Goal: Transaction & Acquisition: Subscribe to service/newsletter

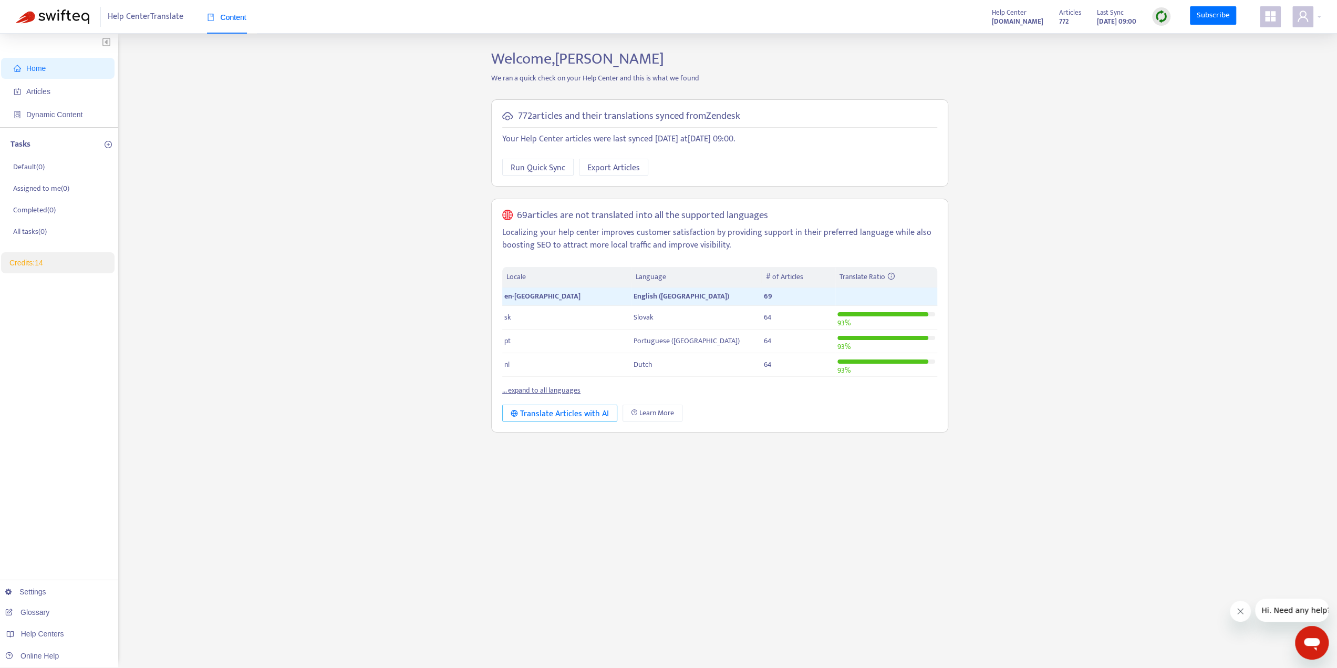
click at [578, 414] on div "Translate Articles with AI" at bounding box center [560, 413] width 98 height 13
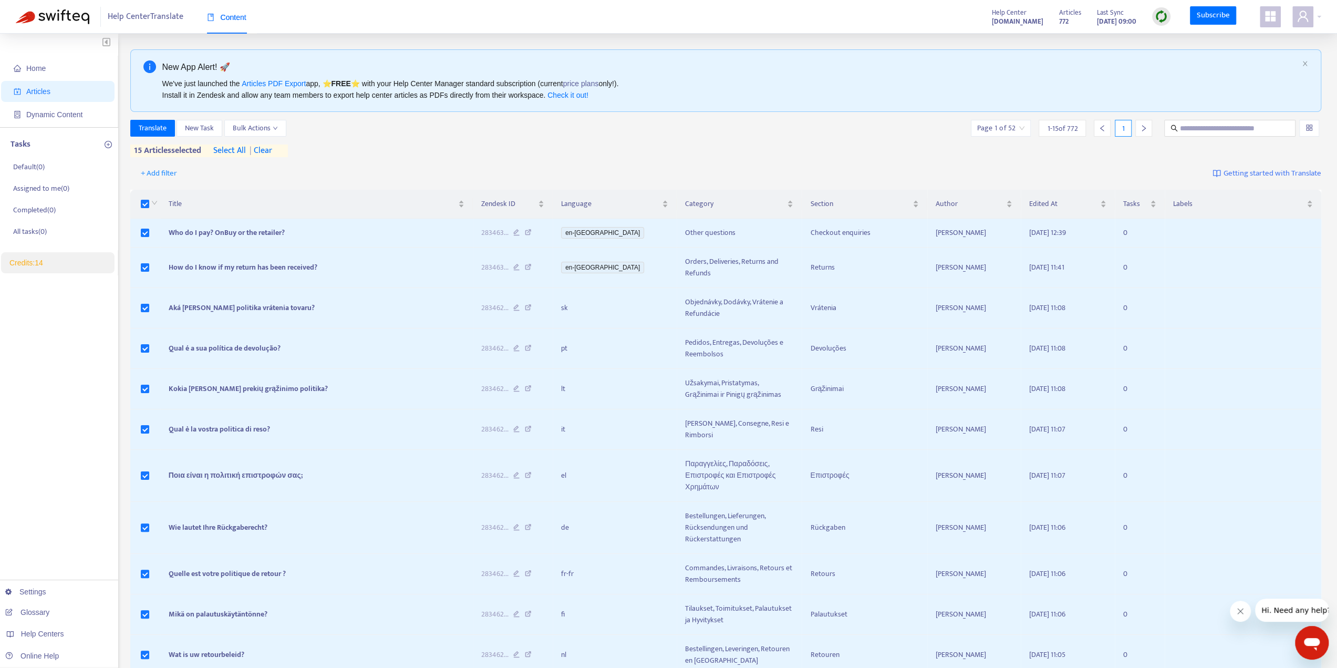
click at [238, 150] on span "select all" at bounding box center [229, 151] width 33 height 13
click at [169, 172] on span "+ Add filter" at bounding box center [159, 173] width 36 height 13
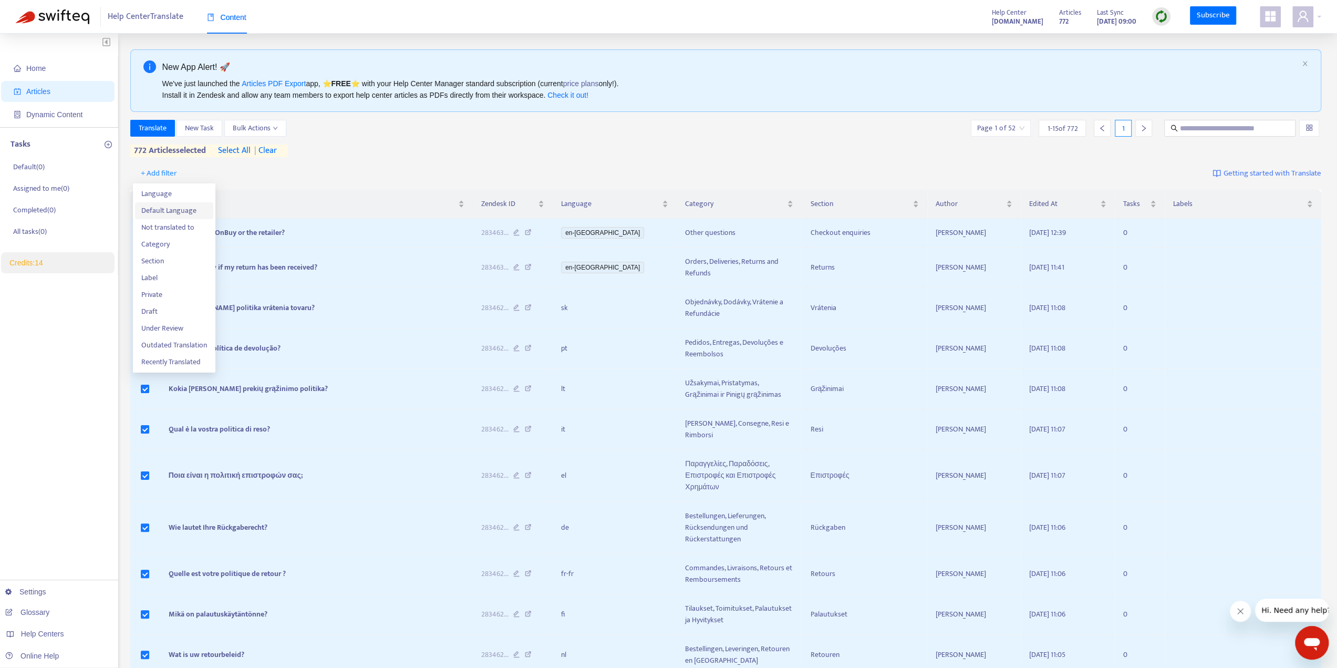
click at [182, 209] on span "Default Language" at bounding box center [174, 211] width 66 height 12
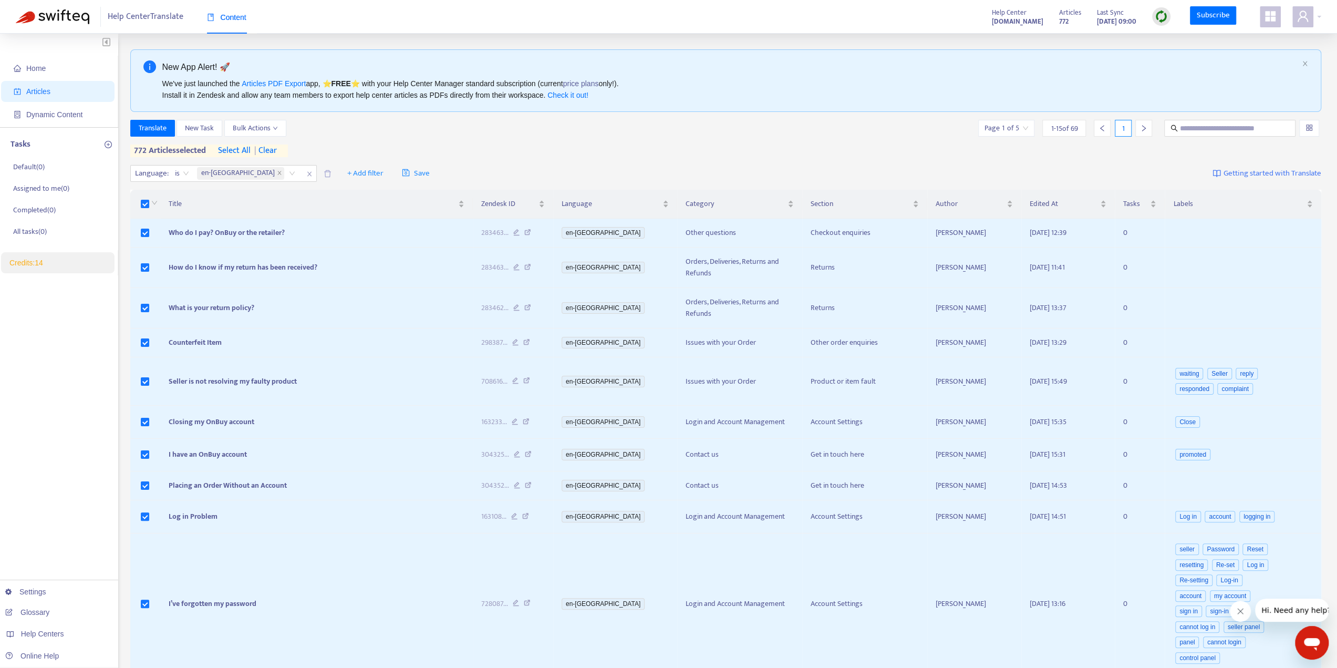
click at [274, 149] on span "| clear" at bounding box center [264, 151] width 26 height 13
click at [230, 148] on span "select all" at bounding box center [229, 151] width 33 height 13
click at [414, 146] on div "Translate New Task Bulk Actions Page 1 of 5 1 - 15 of 69 1 69 articles selected…" at bounding box center [726, 138] width 1192 height 37
click at [143, 128] on span "Translate" at bounding box center [153, 128] width 28 height 12
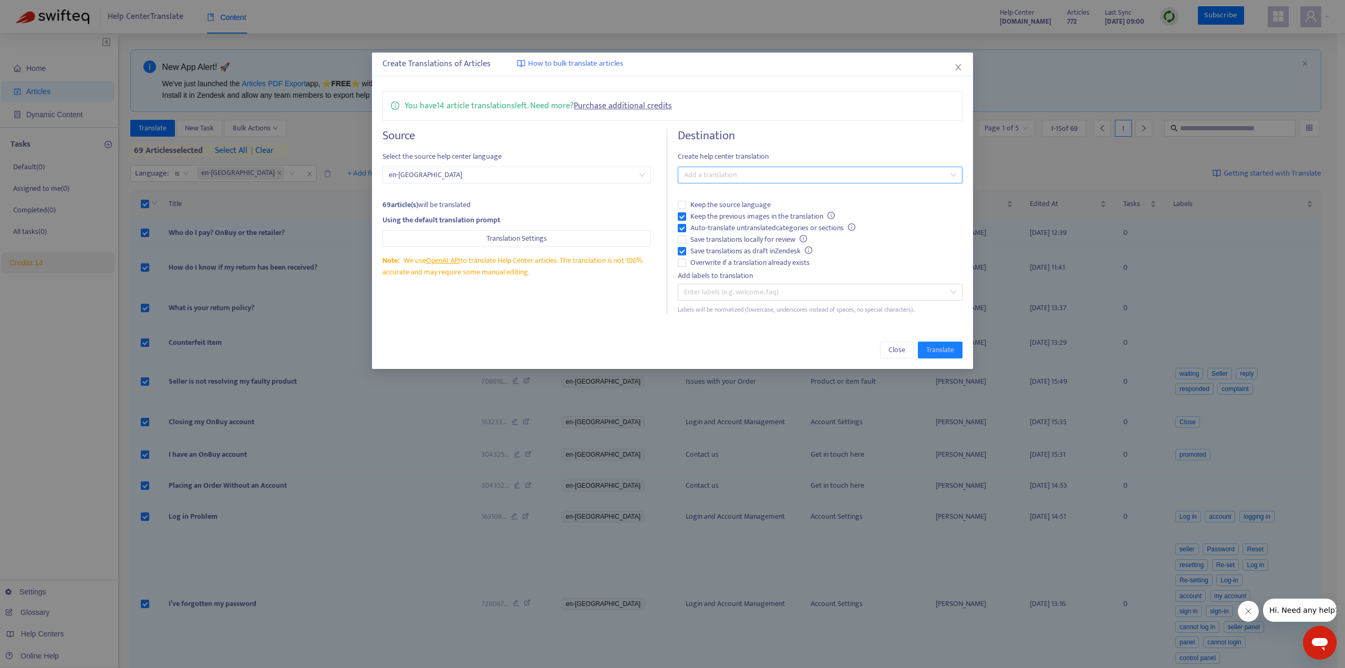
click at [707, 174] on div at bounding box center [815, 175] width 269 height 13
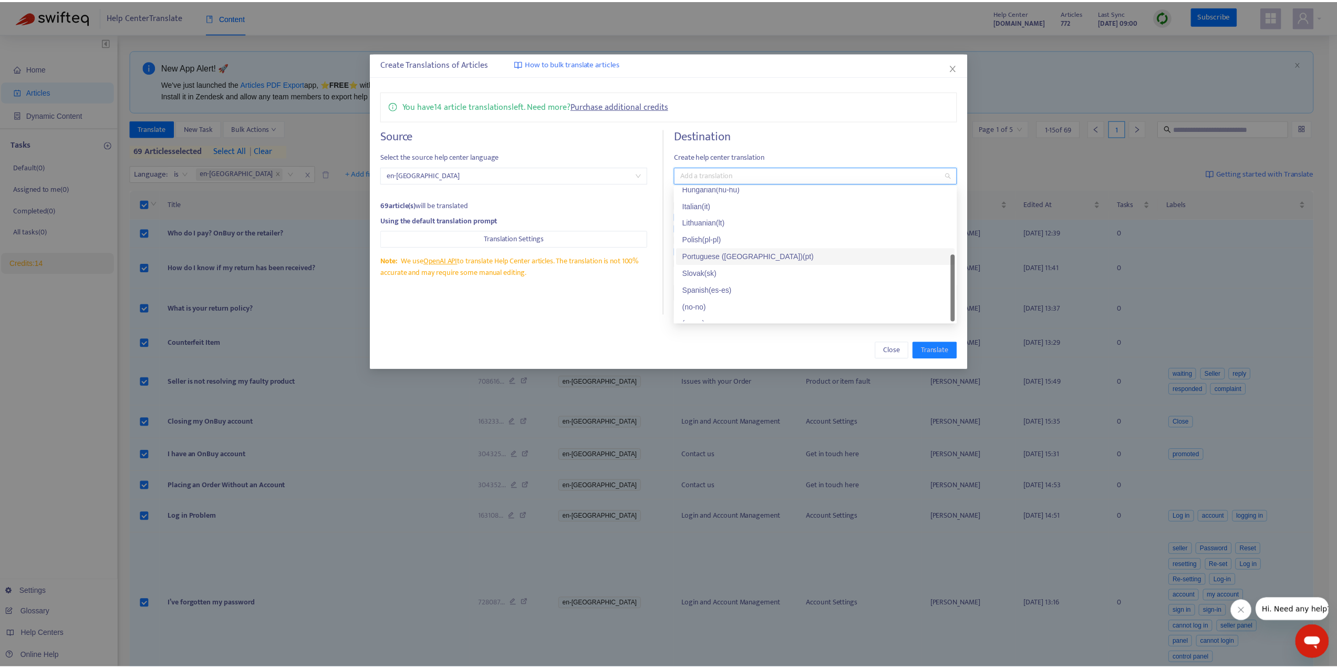
scroll to position [168, 0]
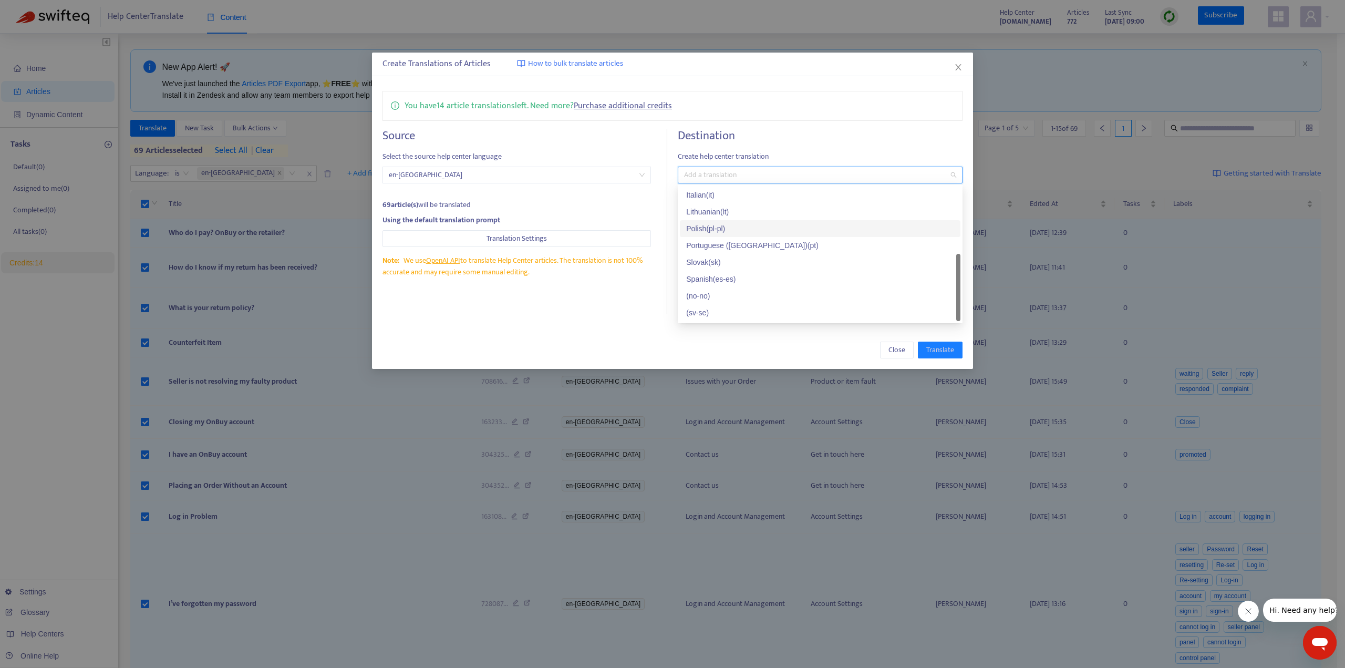
click at [808, 114] on div "You have 14 article translations left. Need more? Purchase additional credits" at bounding box center [673, 106] width 580 height 30
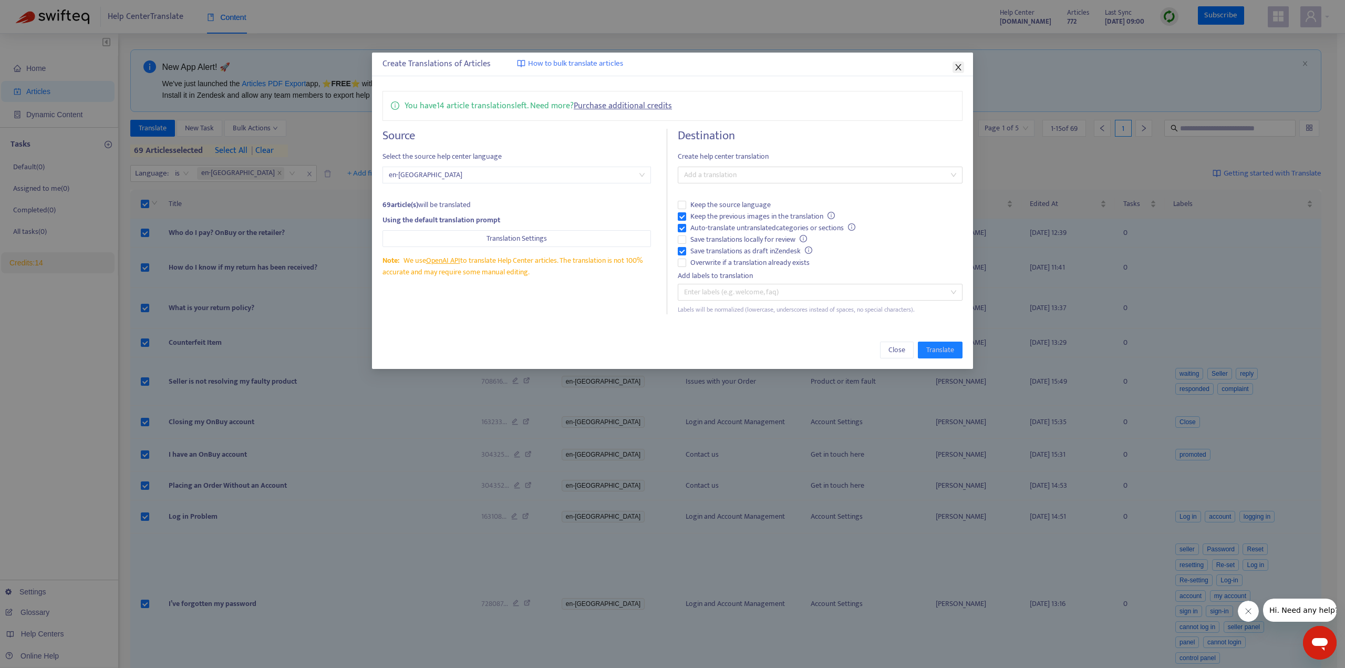
click at [956, 66] on icon "close" at bounding box center [958, 67] width 8 height 8
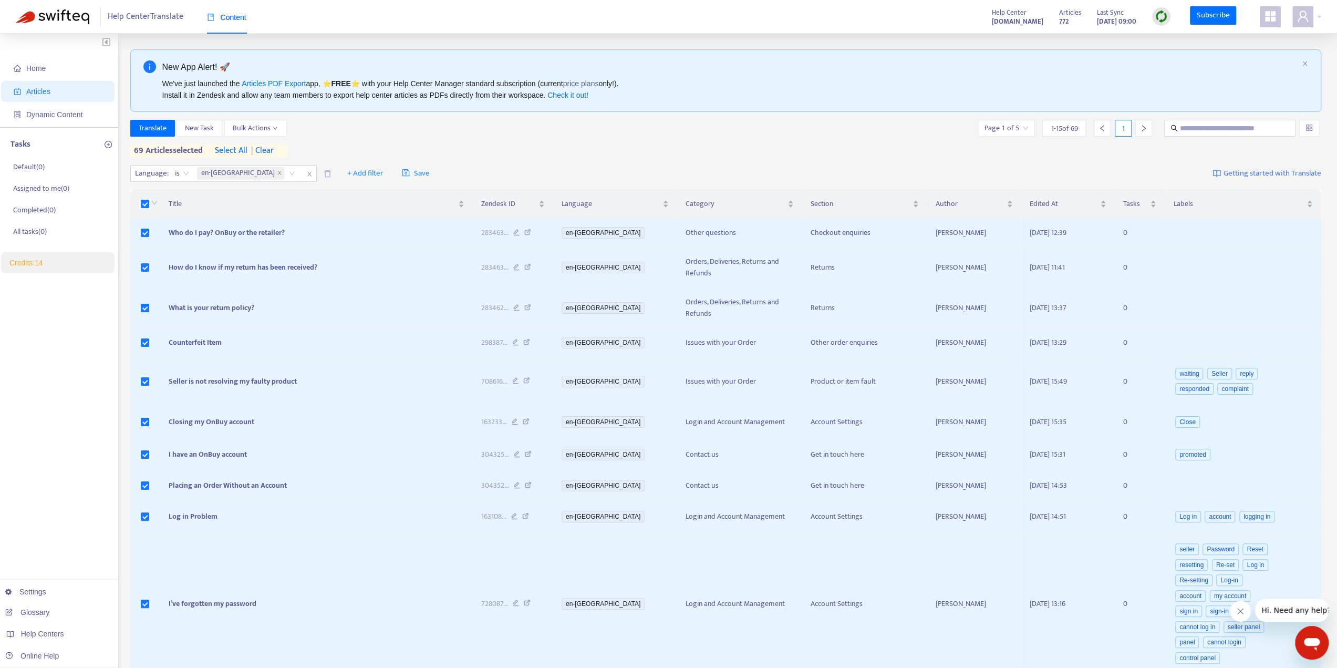
drag, startPoint x: 754, startPoint y: 96, endPoint x: 738, endPoint y: 95, distance: 16.3
click at [753, 96] on div "We've just launched the Articles PDF Export app, ⭐ FREE ⭐️ with your Help Cente…" at bounding box center [730, 89] width 1136 height 23
click at [1219, 20] on link "Subscribe" at bounding box center [1213, 15] width 46 height 19
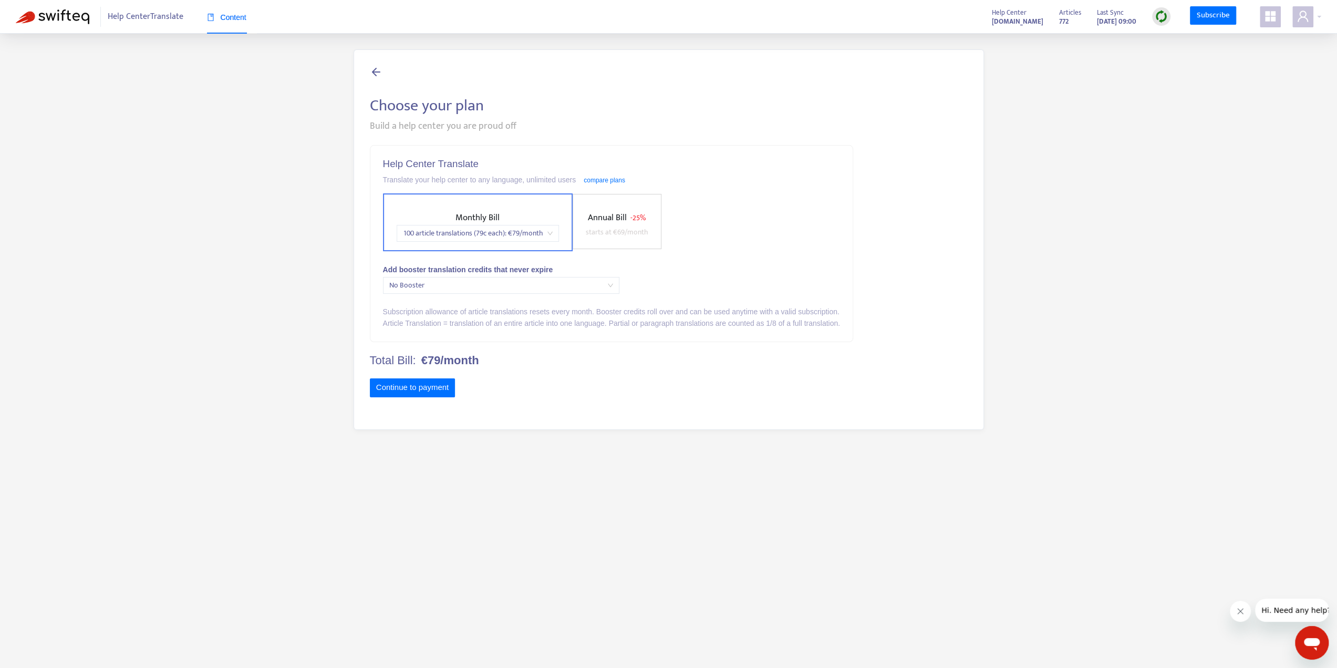
click at [548, 233] on span "100 article translations (79c each) : € 79 /month" at bounding box center [478, 233] width 150 height 16
click at [542, 271] on div "500 article translations (49c each) : € 249 /month" at bounding box center [496, 271] width 183 height 12
click at [724, 254] on div "Help Center Translate Translate your help center to any language, unlimited use…" at bounding box center [611, 244] width 482 height 196
click at [600, 292] on span "No Booster" at bounding box center [501, 285] width 224 height 16
click at [570, 324] on div "Booster +500 article translations (69c each) : € 349 (once-off)" at bounding box center [501, 324] width 220 height 12
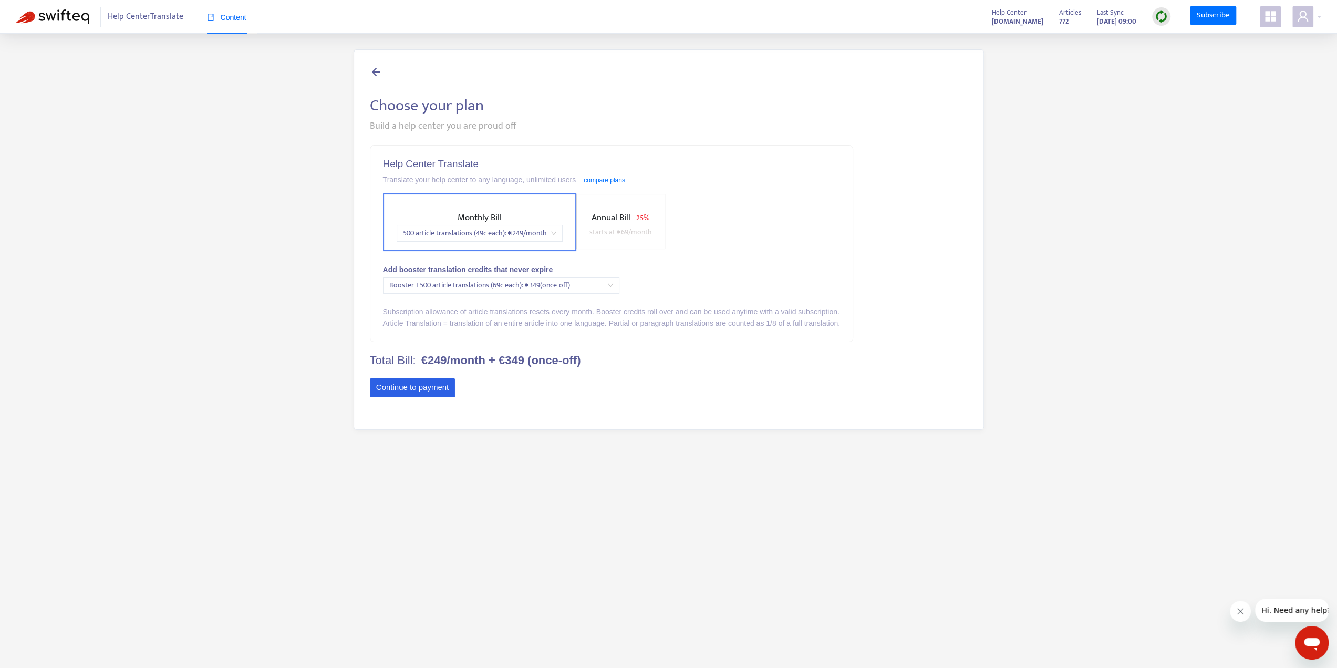
click at [447, 392] on button "Continue to payment" at bounding box center [413, 387] width 86 height 19
click at [553, 231] on div "100 article translations (79c each) : € 79 /month" at bounding box center [478, 233] width 162 height 17
click at [523, 273] on div "500 article translations (49c each) : € 249 /month" at bounding box center [496, 271] width 183 height 12
click at [424, 389] on button "Continue to payment" at bounding box center [413, 387] width 86 height 19
click at [376, 73] on icon at bounding box center [376, 71] width 13 height 13
